Goal: Information Seeking & Learning: Learn about a topic

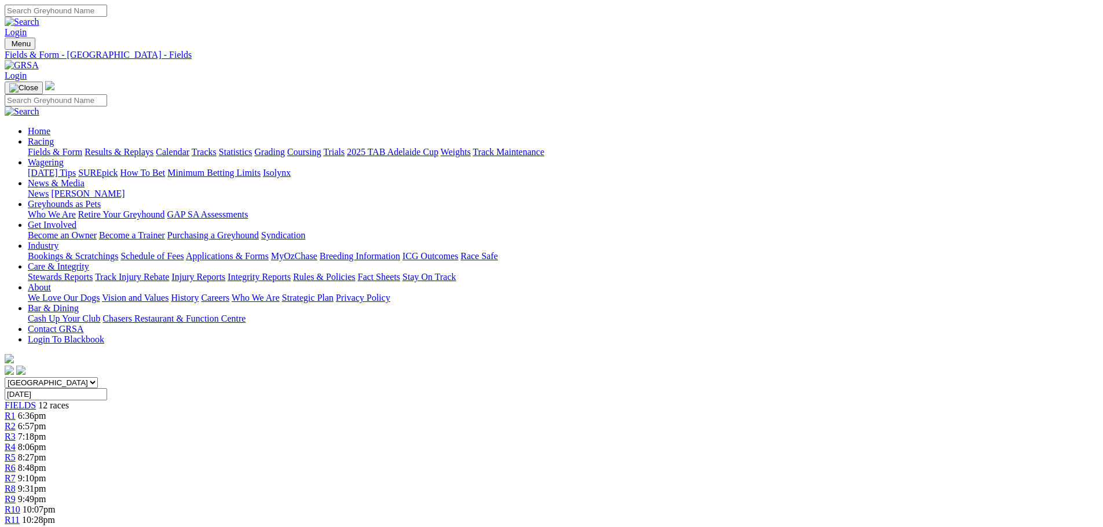
scroll to position [695, 0]
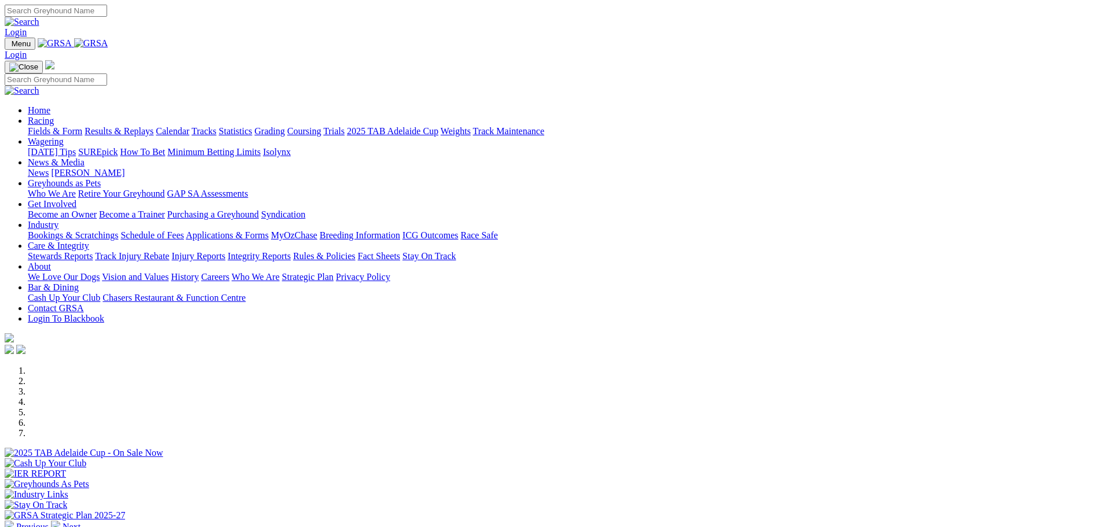
click at [54, 116] on link "Racing" at bounding box center [41, 121] width 26 height 10
click at [189, 126] on link "Calendar" at bounding box center [173, 131] width 34 height 10
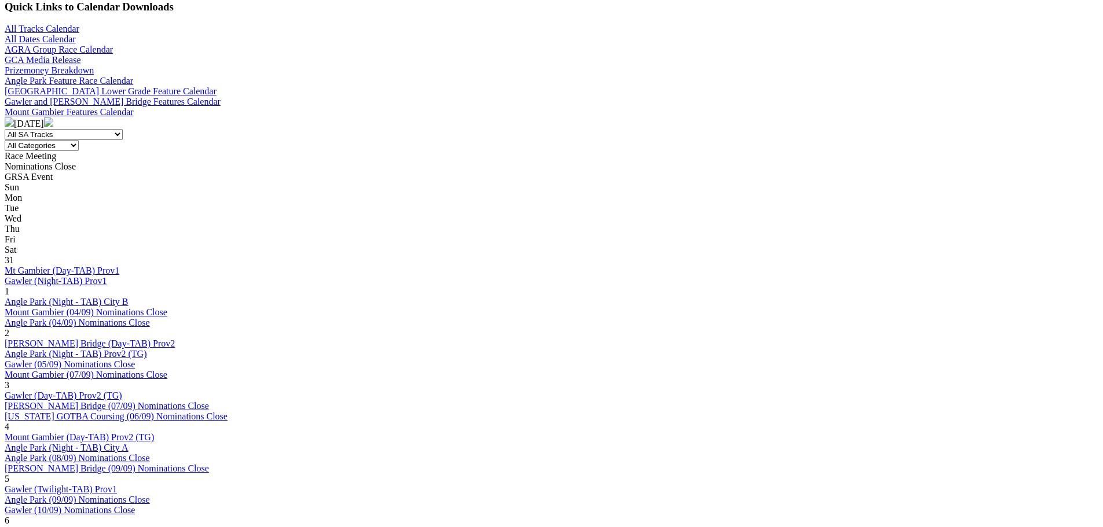
scroll to position [521, 0]
